Goal: Transaction & Acquisition: Purchase product/service

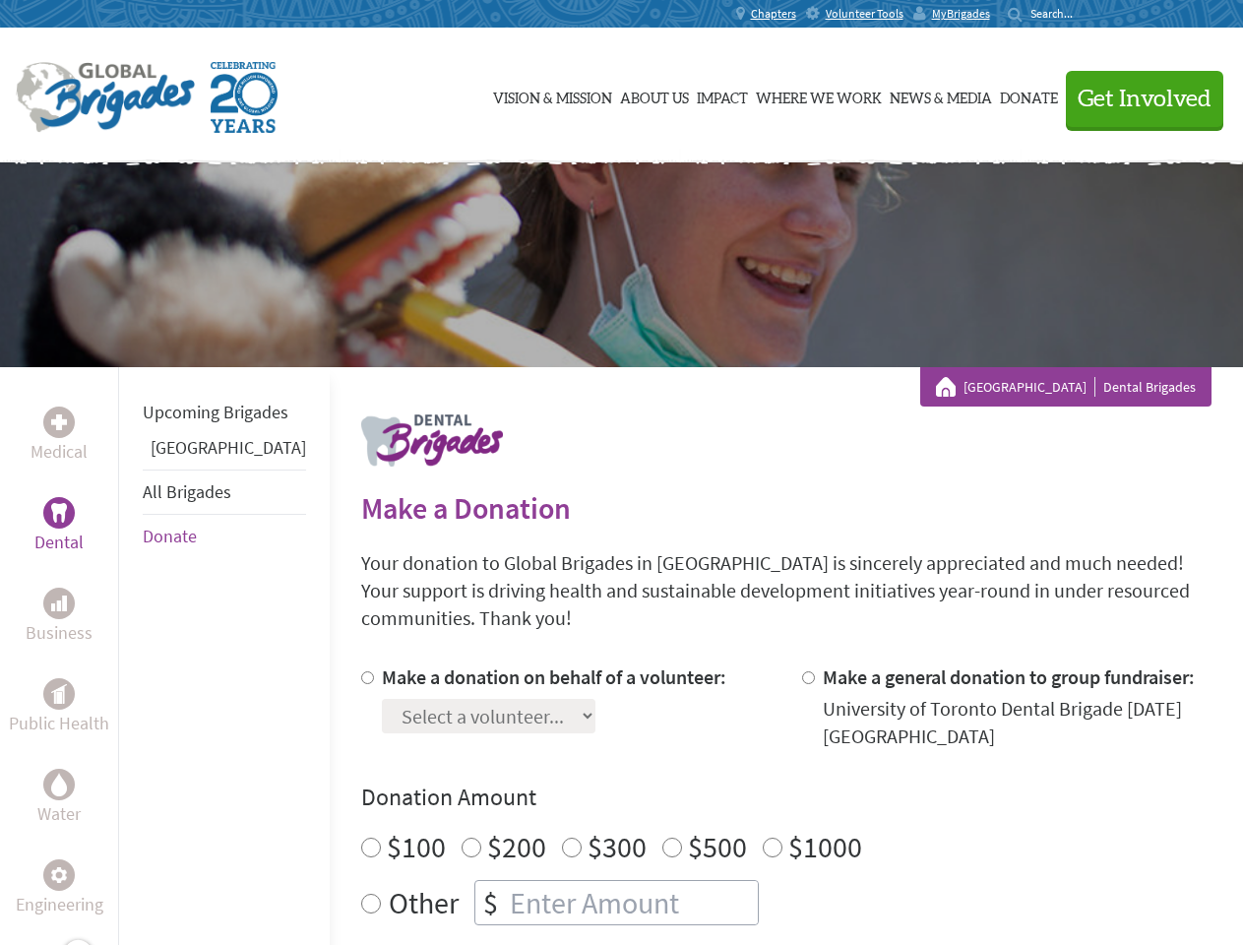
click at [1087, 14] on div "Search for:" at bounding box center [1047, 14] width 79 height 16
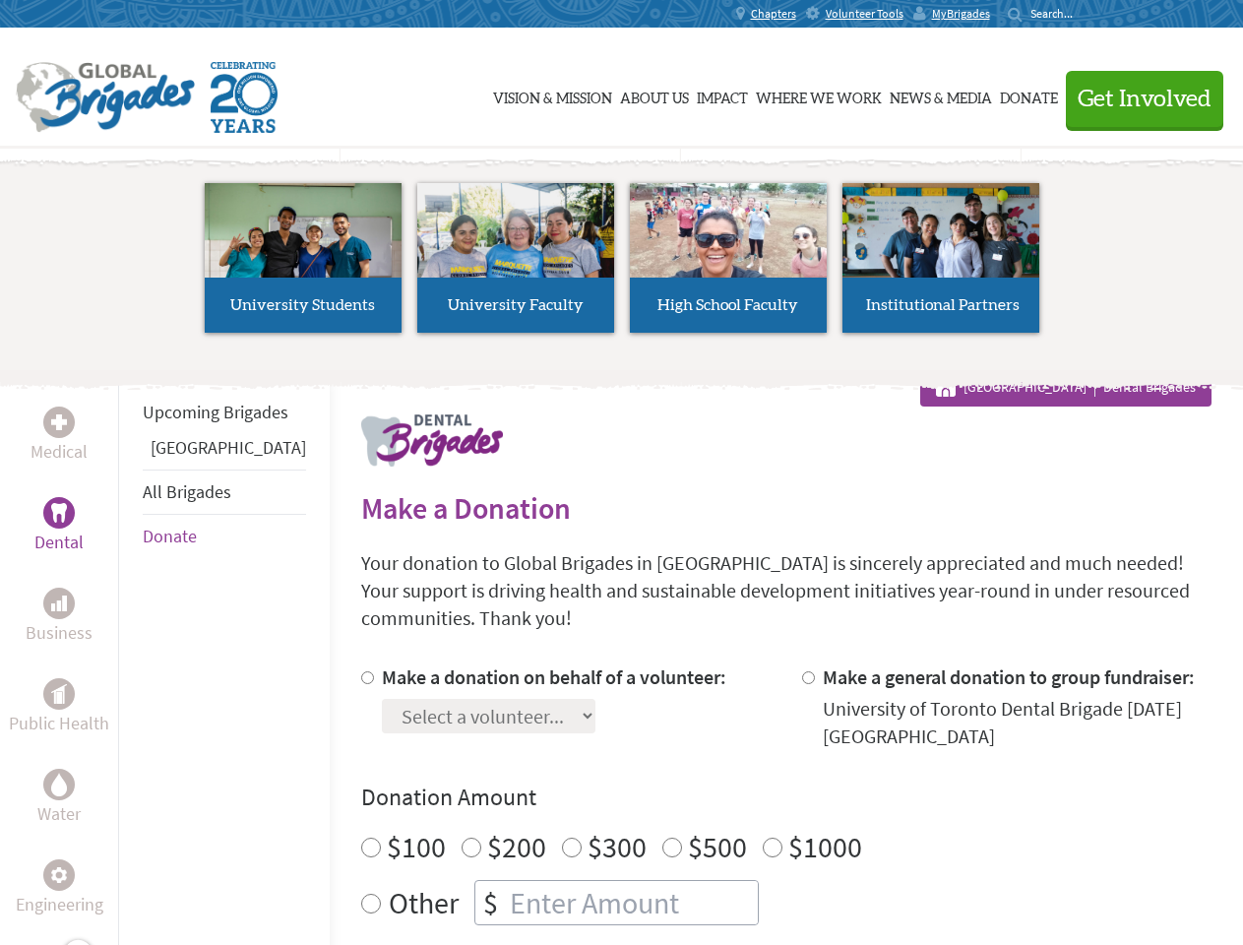
click at [1136, 98] on span "Get Involved" at bounding box center [1145, 100] width 134 height 24
click at [622, 265] on li "High School Faculty" at bounding box center [728, 257] width 213 height 181
click at [130, 656] on div "Upcoming Brigades Panama All Brigades Donate" at bounding box center [224, 839] width 212 height 945
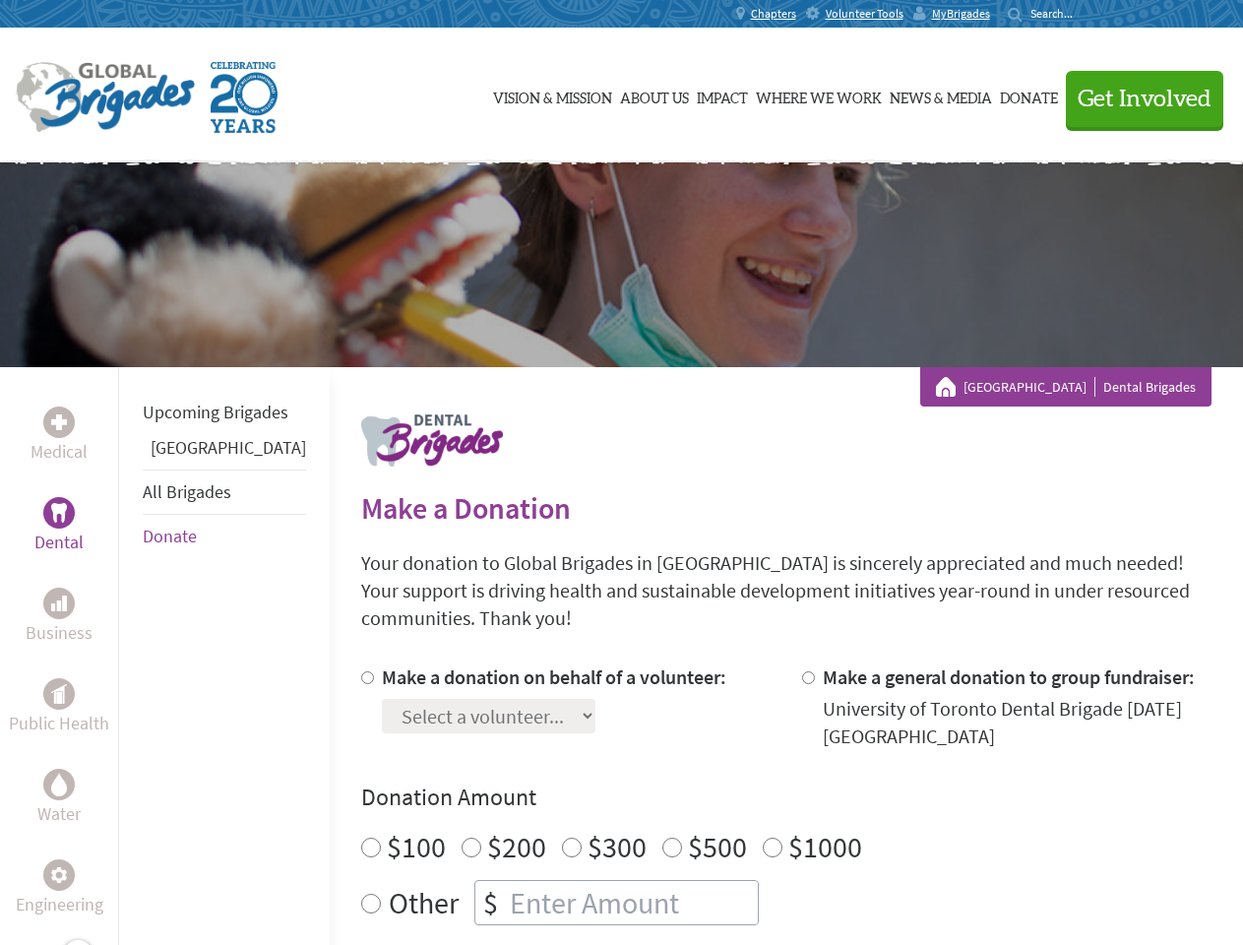
click at [752, 790] on div "Donation Amount $100 $200 $300 $500 $1000 Other $" at bounding box center [786, 854] width 850 height 144
click at [361, 671] on input "Make a donation on behalf of a volunteer:" at bounding box center [367, 677] width 13 height 13
radio input "true"
click at [802, 671] on input "Make a general donation to group fundraiser:" at bounding box center [808, 677] width 13 height 13
radio input "true"
